Goal: Task Accomplishment & Management: Use online tool/utility

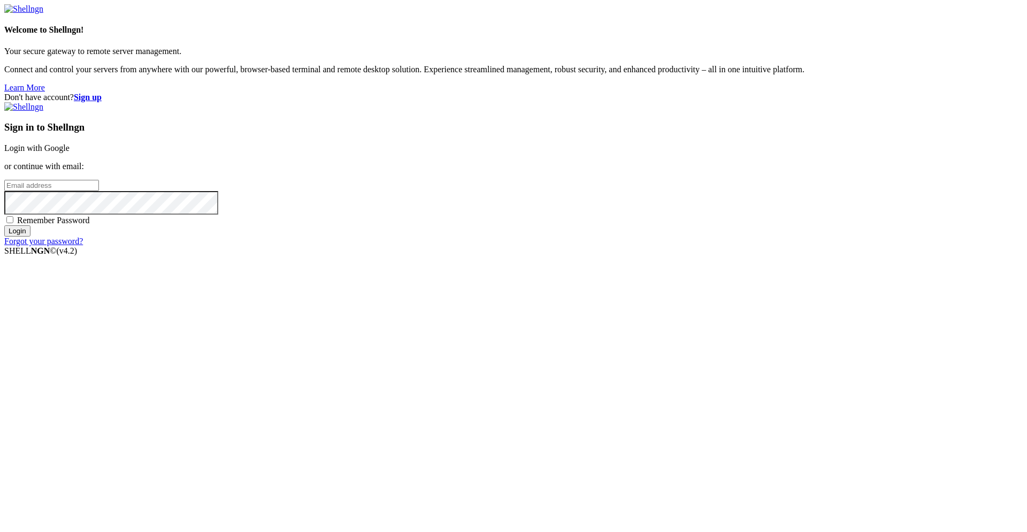
type input "[EMAIL_ADDRESS][DOMAIN_NAME]"
click at [30, 236] on input "Login" at bounding box center [17, 230] width 26 height 11
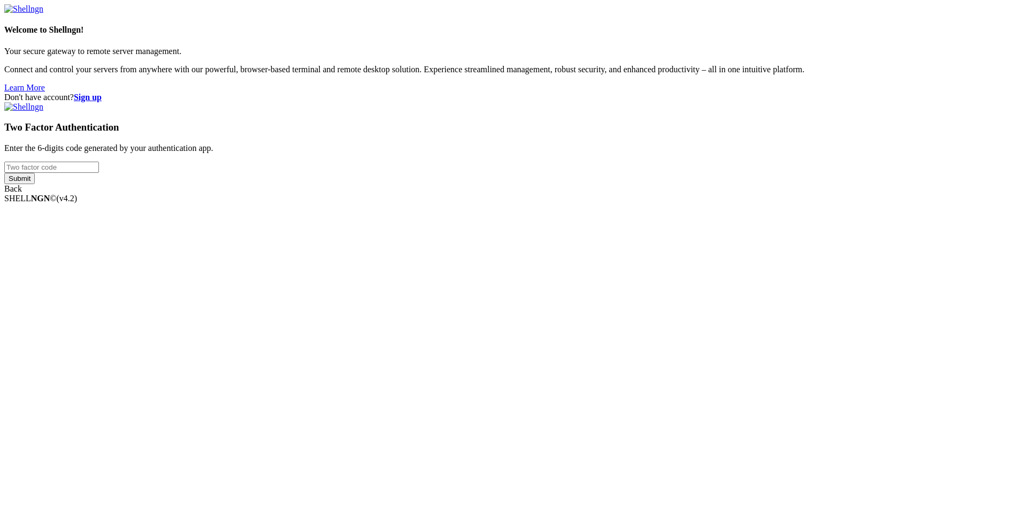
click at [630, 194] on div "Two Factor Authentication Enter the 6-digits code generated by your authenticat…" at bounding box center [513, 147] width 1018 height 91
click at [99, 173] on input "number" at bounding box center [51, 166] width 95 height 11
type input "810859"
click at [4, 173] on input "Submit" at bounding box center [19, 178] width 30 height 11
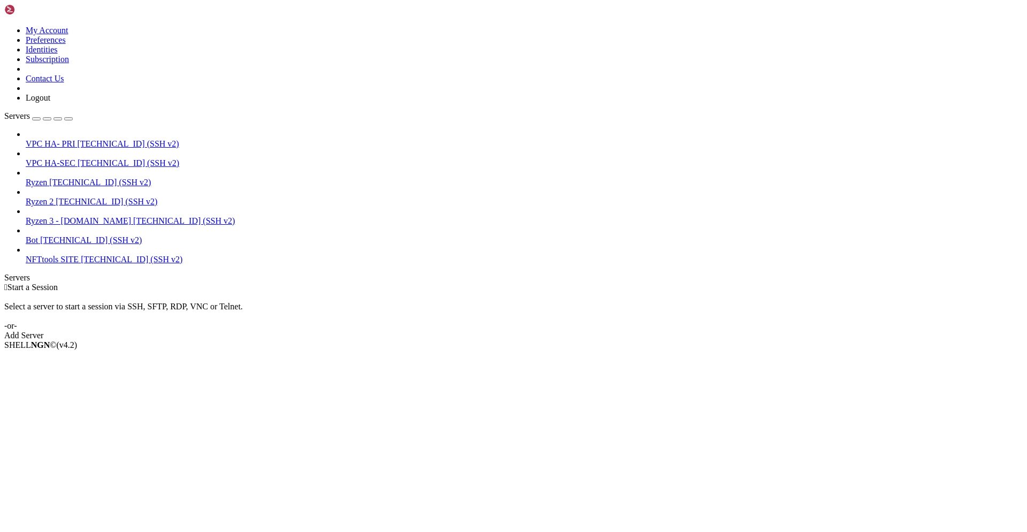
click at [57, 264] on div "VPC HA- PRI [TECHNICAL_ID] (SSH v2) VPC HA-SEC [TECHNICAL_ID] (SSH v2) Ryzen [T…" at bounding box center [513, 196] width 1018 height 135
click at [36, 119] on div "button" at bounding box center [36, 119] width 0 height 0
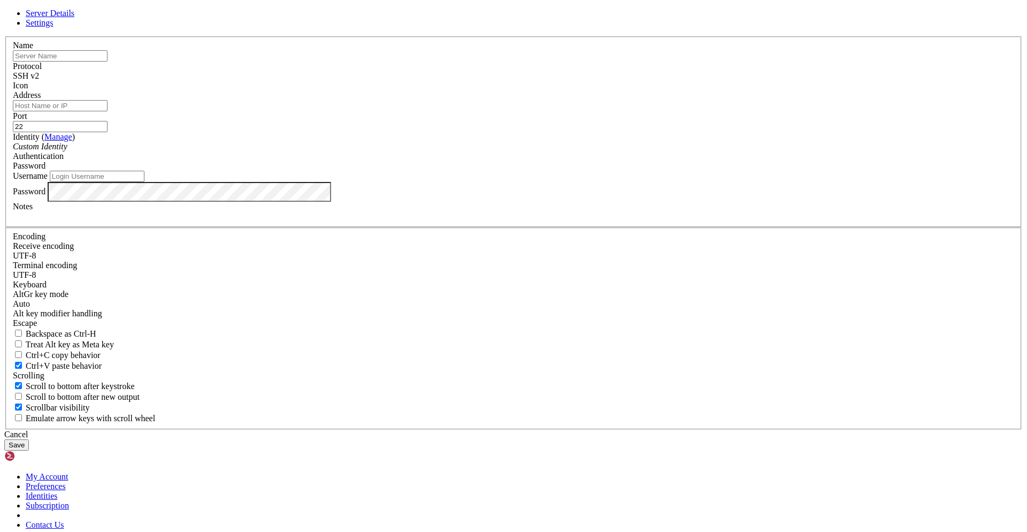
type input "[EMAIL_ADDRESS][DOMAIN_NAME]"
click at [107, 111] on input "Address" at bounding box center [60, 105] width 95 height 11
paste input "[TECHNICAL_ID]"
type input "[TECHNICAL_ID]"
click at [107, 61] on input "text" at bounding box center [60, 55] width 95 height 11
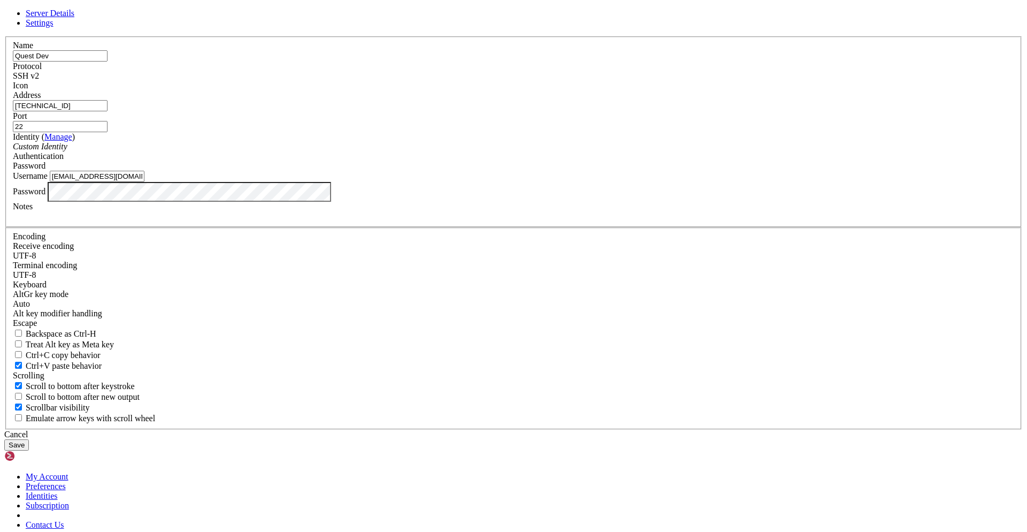
type input "Quest Dev"
click at [144, 182] on input "[EMAIL_ADDRESS][DOMAIN_NAME]" at bounding box center [97, 176] width 95 height 11
type input "root"
click at [29, 439] on button "Save" at bounding box center [16, 444] width 25 height 11
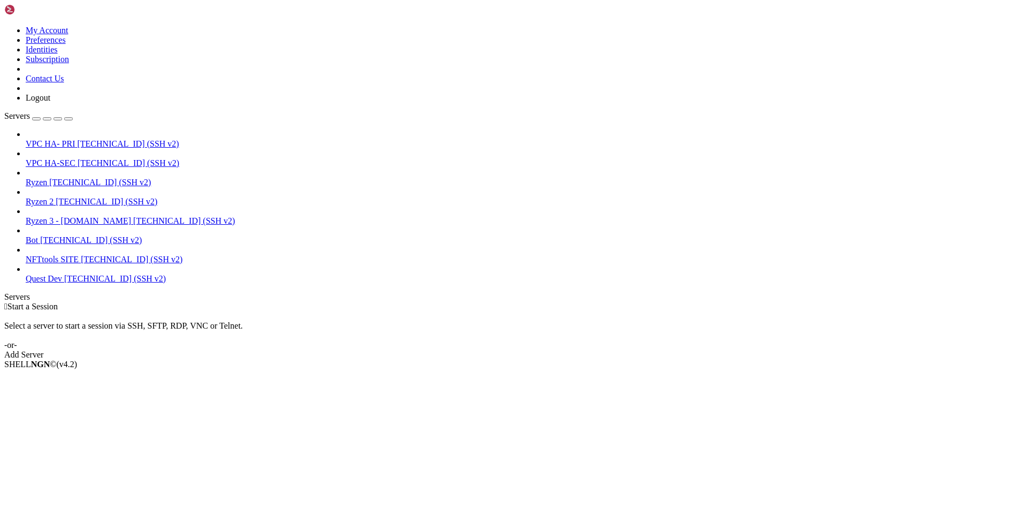
click at [62, 274] on span "Quest Dev" at bounding box center [44, 278] width 36 height 9
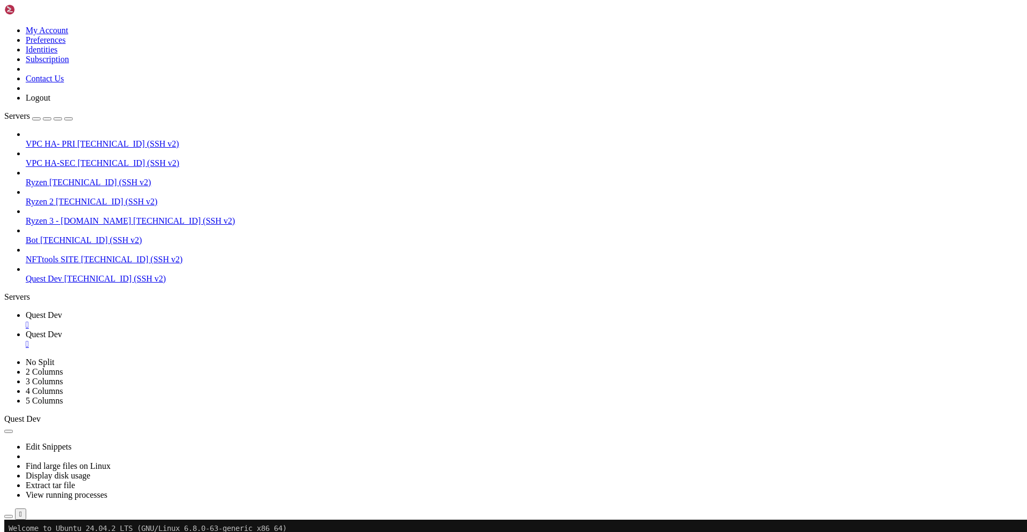
scroll to position [21, 0]
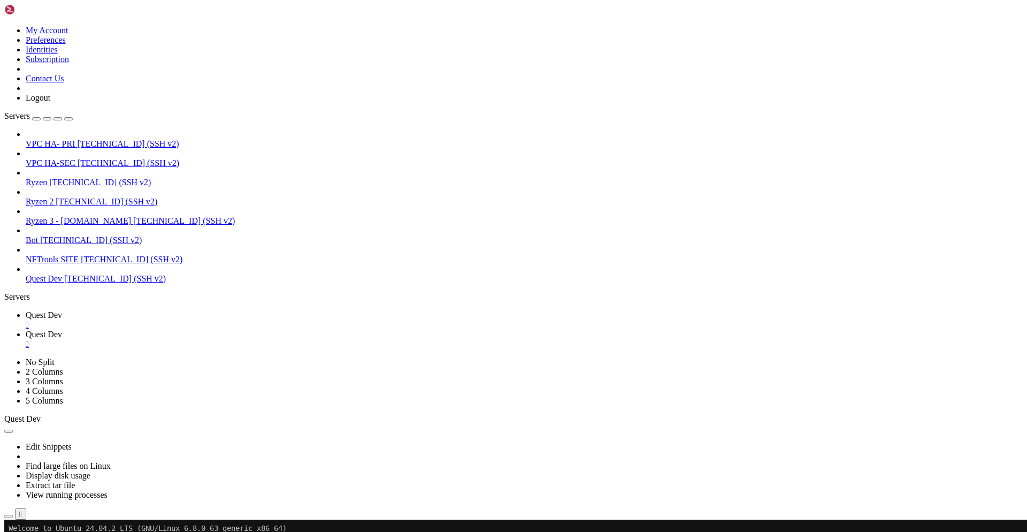
scroll to position [0, 0]
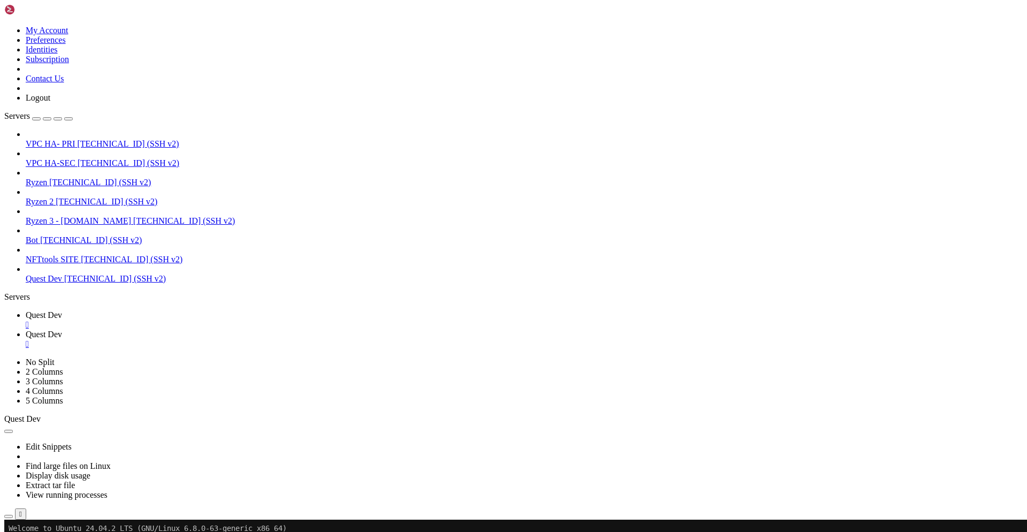
type input "/root/opensea-quests"
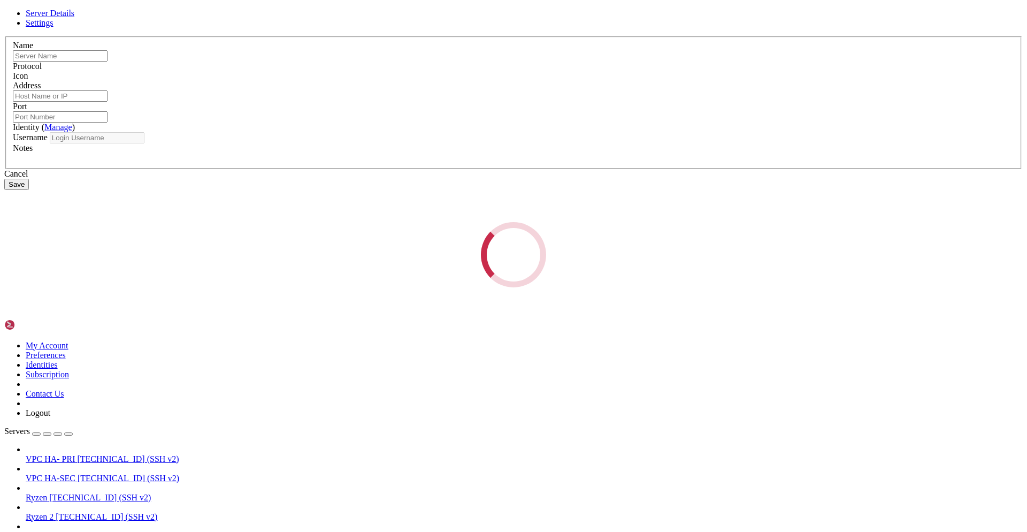
type input "Quest Dev"
type input "[TECHNICAL_ID]"
type input "22"
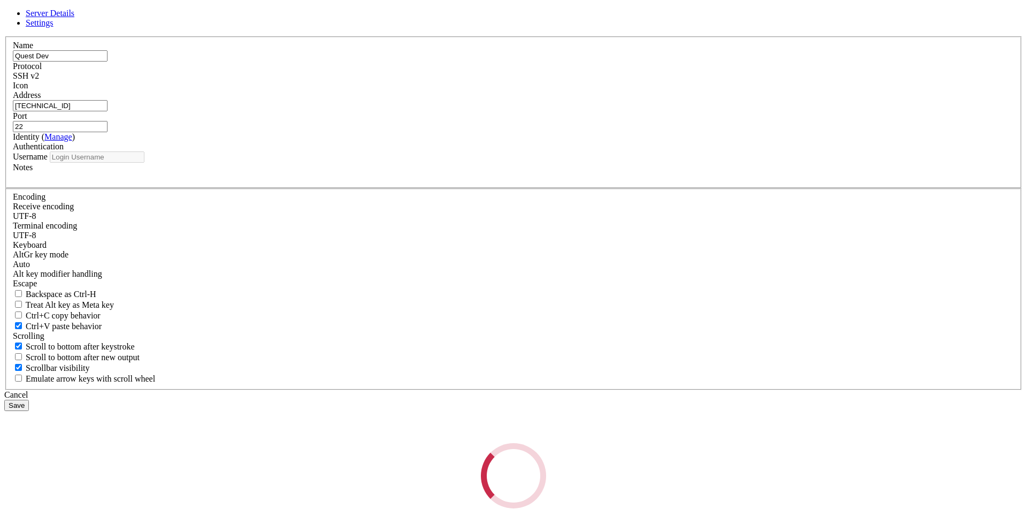
type input "root"
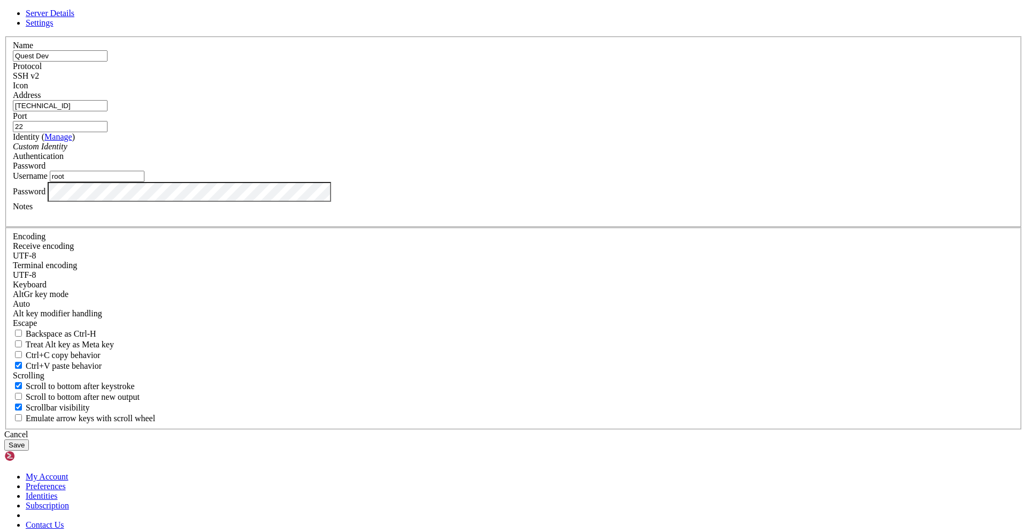
drag, startPoint x: 448, startPoint y: 212, endPoint x: 306, endPoint y: 205, distance: 142.4
click at [306, 205] on div "Server Details Settings Name Quest Dev Protocol SSH v2 Icon" at bounding box center [513, 230] width 1018 height 442
click at [567, 429] on div "Cancel" at bounding box center [513, 434] width 1018 height 10
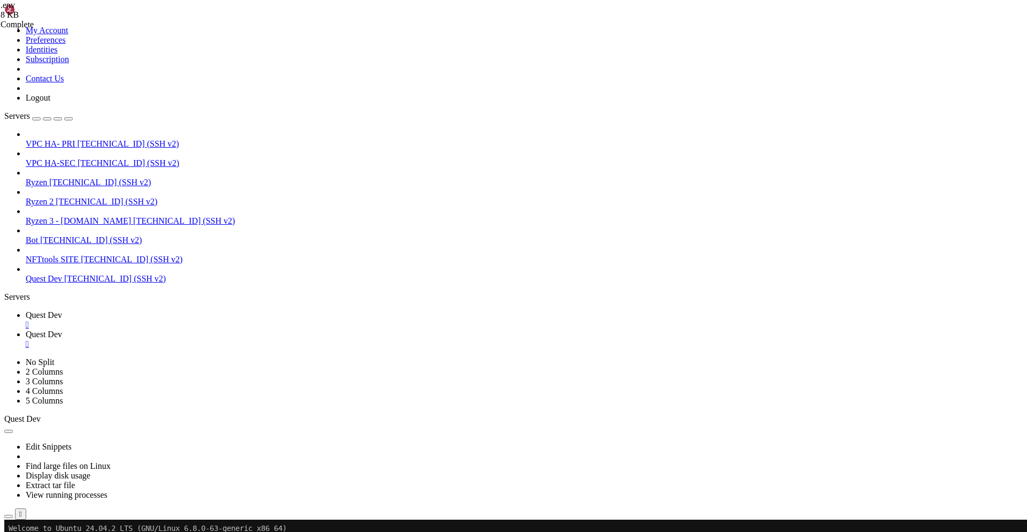
drag, startPoint x: 279, startPoint y: 319, endPoint x: 109, endPoint y: 269, distance: 177.3
type textarea "PGBOUNCER_MIN_POOL_SIZE=5"
click at [164, 310] on link "Quest Dev " at bounding box center [524, 319] width 997 height 19
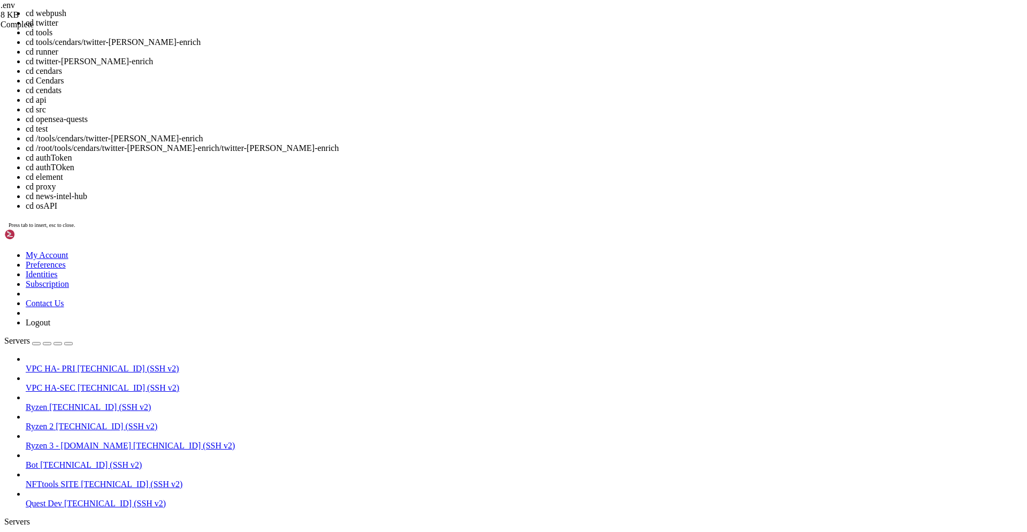
drag, startPoint x: 9, startPoint y: 887, endPoint x: 71, endPoint y: 888, distance: 62.0
copy span "opensea-quests"
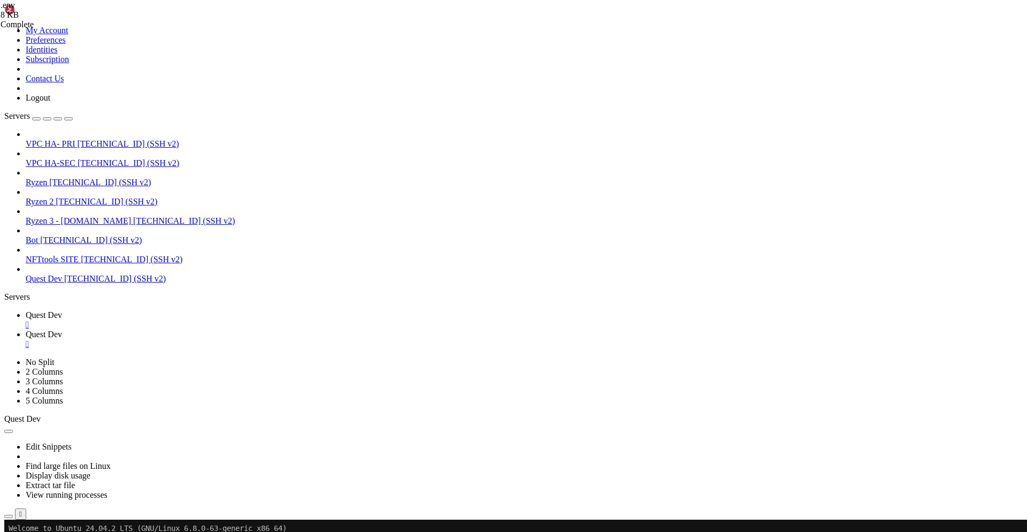
click at [62, 329] on span "Quest Dev" at bounding box center [44, 333] width 36 height 9
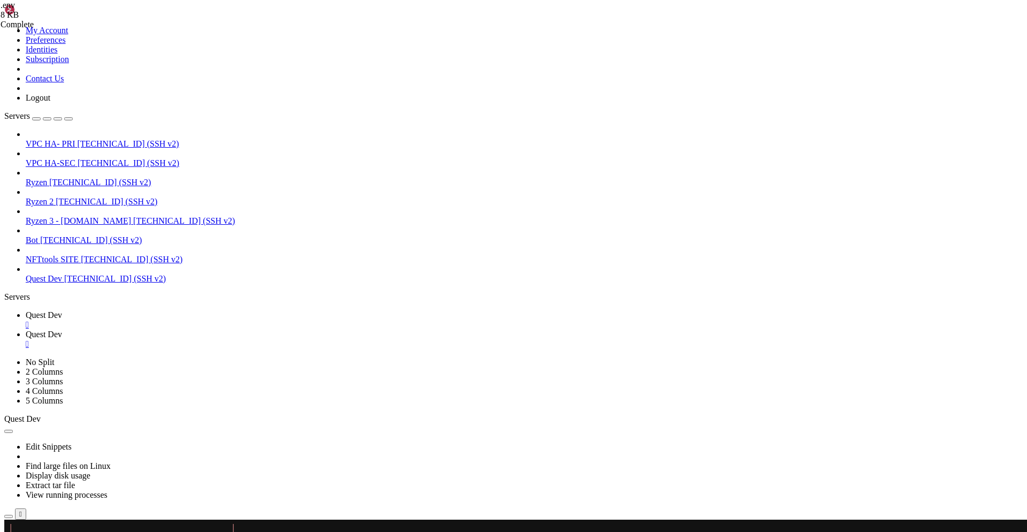
scroll to position [249, 0]
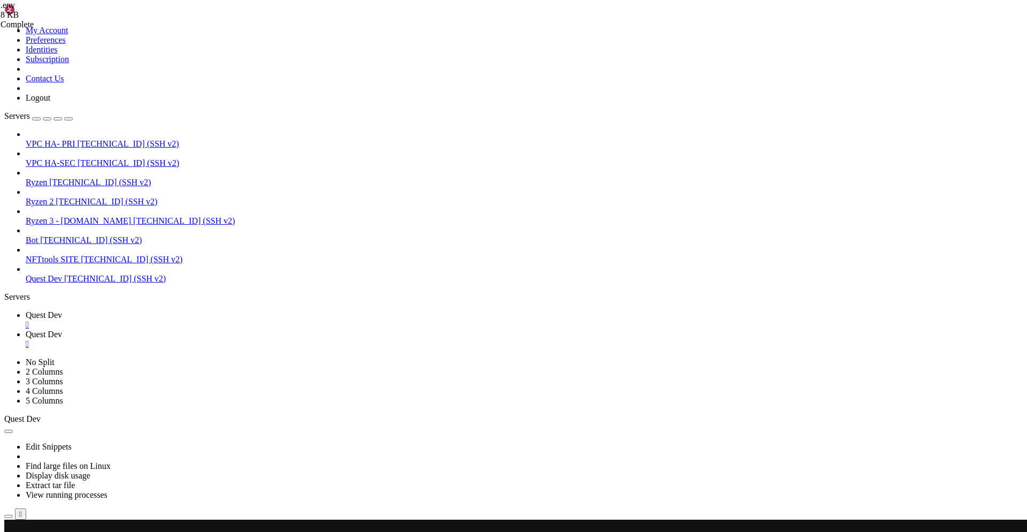
click at [62, 310] on span "Quest Dev" at bounding box center [44, 314] width 36 height 9
click at [62, 329] on span "Quest Dev" at bounding box center [44, 333] width 36 height 9
